Goal: Task Accomplishment & Management: Use online tool/utility

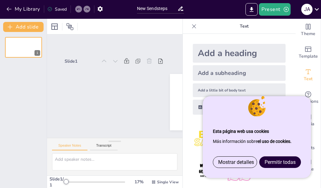
click at [290, 160] on font "Permitir todas" at bounding box center [280, 162] width 31 height 6
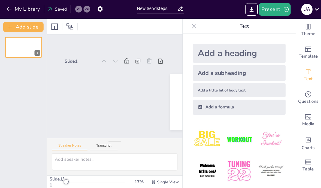
click at [320, 6] on icon at bounding box center [317, 9] width 8 height 8
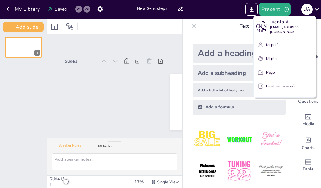
click at [31, 47] on div at bounding box center [160, 94] width 321 height 188
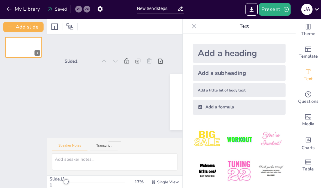
click at [106, 115] on div "Slide 1" at bounding box center [115, 90] width 100 height 67
click at [11, 5] on button "My Library" at bounding box center [24, 9] width 38 height 10
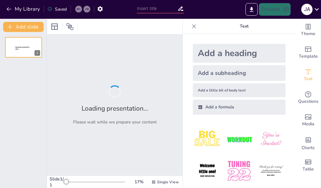
type input "Transformación Digital: Impulsando el Pago a Través de Aplicaciones Móviles"
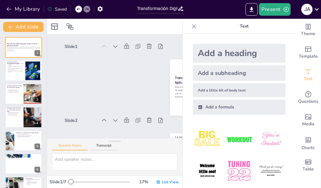
click at [30, 46] on button at bounding box center [28, 43] width 8 height 8
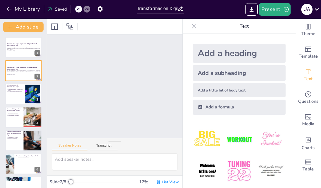
scroll to position [75, 0]
click at [25, 47] on p "Este presentación explora cómo la transformación digital está revolucionando lo…" at bounding box center [23, 48] width 33 height 3
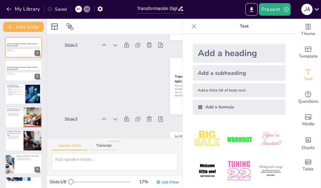
scroll to position [1, 0]
click at [11, 70] on div "Este presentación explora cómo la transformación digital está revolucionando lo…" at bounding box center [23, 72] width 33 height 5
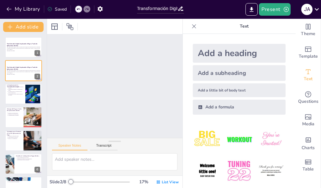
scroll to position [75, 0]
click at [13, 77] on div at bounding box center [23, 70] width 37 height 21
click at [249, 10] on icon "Export to PowerPoint" at bounding box center [251, 9] width 7 height 7
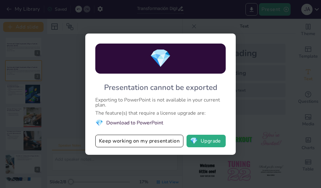
click at [214, 139] on button "💎 Upgrade" at bounding box center [206, 141] width 39 height 13
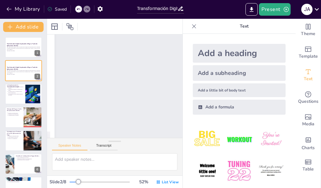
click at [199, 24] on div at bounding box center [194, 26] width 10 height 10
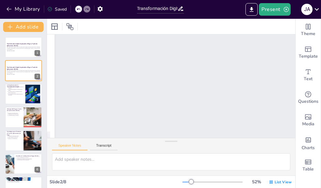
click at [13, 49] on p "Este presentación explora cómo la transformación digital está revolucionando lo…" at bounding box center [23, 48] width 33 height 3
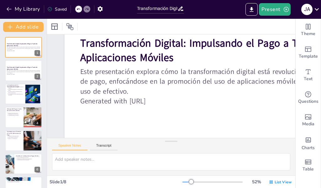
scroll to position [62, 0]
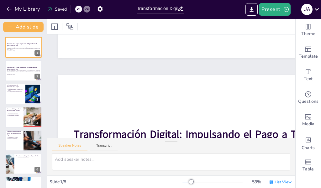
click at [24, 88] on button at bounding box center [28, 90] width 8 height 8
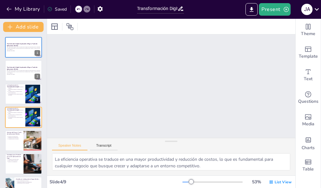
type textarea "La eficiencia operativa se traduce en una mayor productividad y reducción de co…"
